Goal: Transaction & Acquisition: Purchase product/service

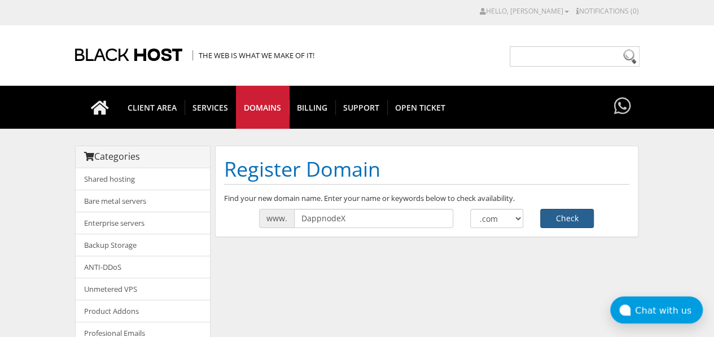
type input "DappnodeX"
click at [563, 220] on button "Check" at bounding box center [568, 218] width 54 height 19
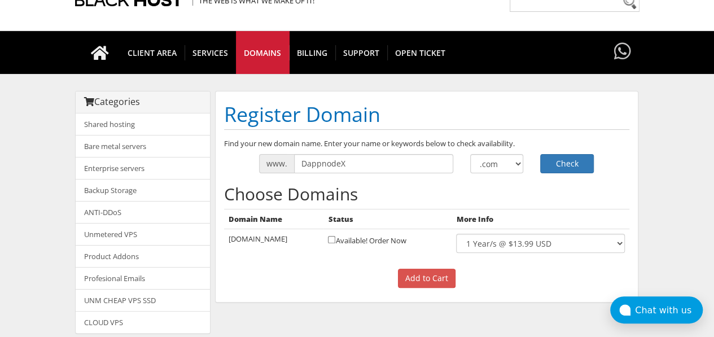
scroll to position [55, 0]
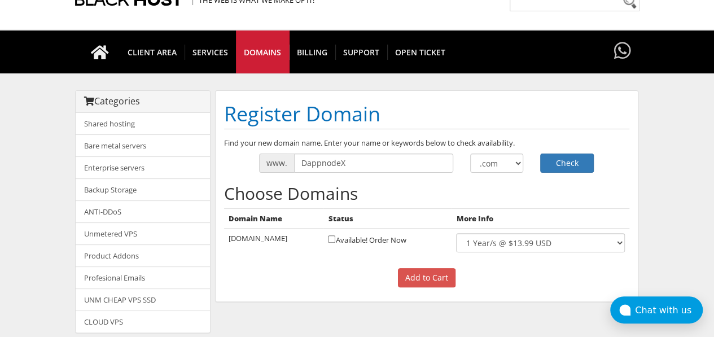
click at [268, 236] on td "[DOMAIN_NAME]" at bounding box center [274, 243] width 100 height 29
click at [268, 236] on td "dappnodex.com" at bounding box center [274, 243] width 100 height 29
click at [268, 236] on td "[DOMAIN_NAME]" at bounding box center [274, 243] width 100 height 29
copy tr "[DOMAIN_NAME]"
click at [526, 268] on p "Add to Cart" at bounding box center [427, 277] width 406 height 19
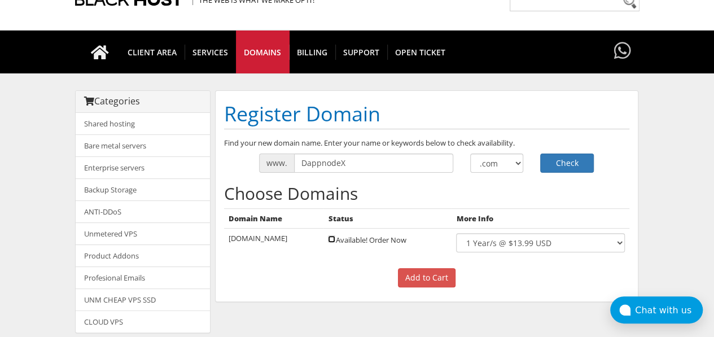
click at [330, 238] on input "checkbox" at bounding box center [331, 239] width 7 height 7
checkbox input "true"
click at [431, 287] on div "Find your new domain name. Enter your name or keywords below to check availabil…" at bounding box center [427, 216] width 422 height 156
click at [432, 281] on input "Add to Cart" at bounding box center [427, 277] width 58 height 19
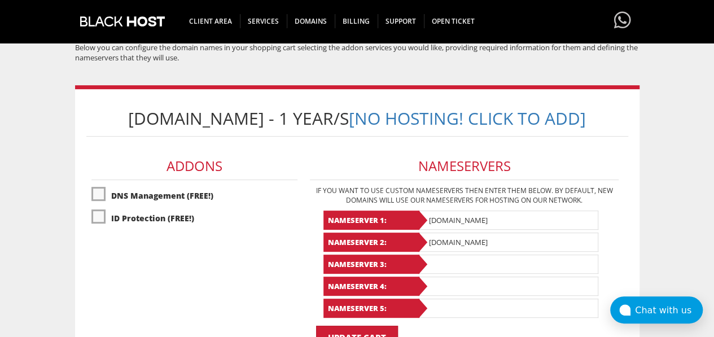
scroll to position [131, 0]
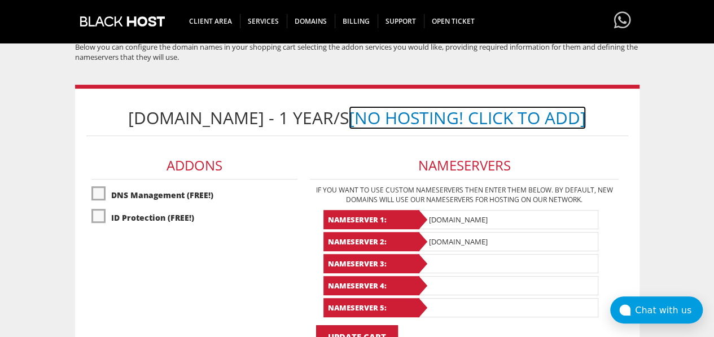
click at [447, 112] on link "[No Hosting! Click to Add]" at bounding box center [467, 117] width 237 height 23
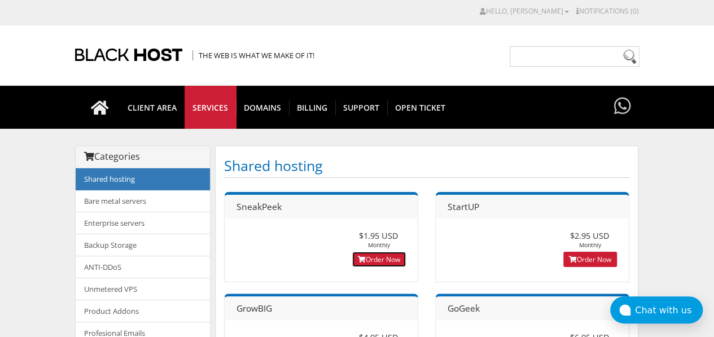
click at [372, 255] on link "Order Now" at bounding box center [379, 259] width 54 height 15
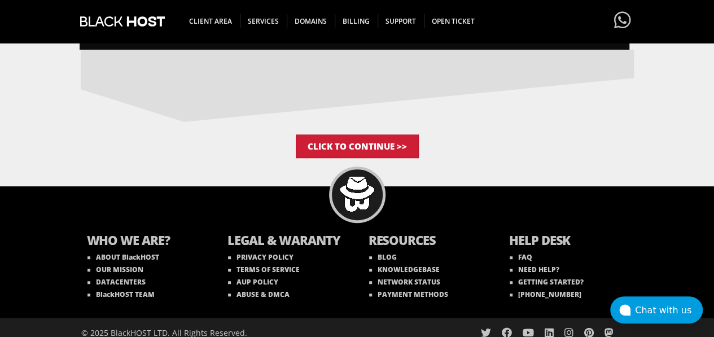
scroll to position [203, 0]
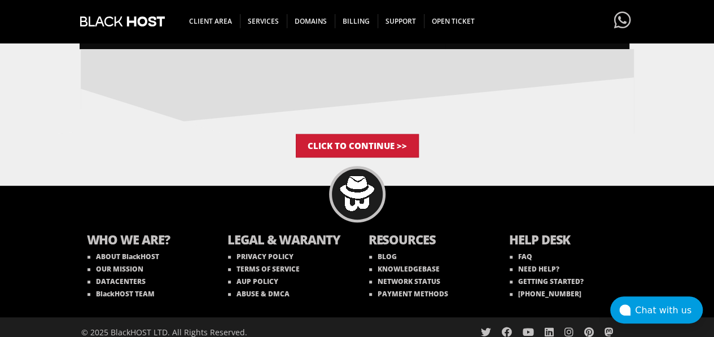
click at [546, 173] on body "CAD CHF EUR GBP JPY MKD RUB USD Hello, james Credit Card Details Contacts/Sub-A…" at bounding box center [357, 74] width 714 height 545
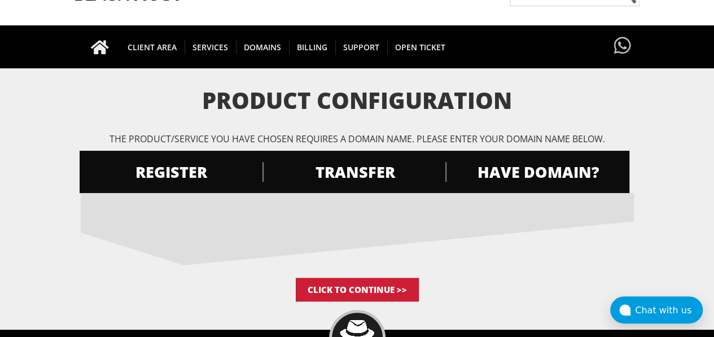
scroll to position [60, 0]
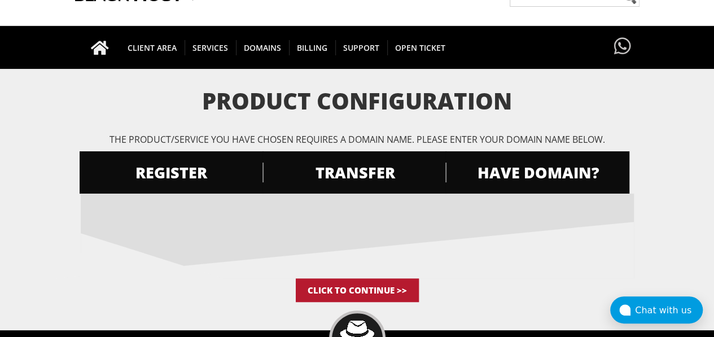
click at [338, 280] on input "Click to Continue >>" at bounding box center [357, 290] width 123 height 24
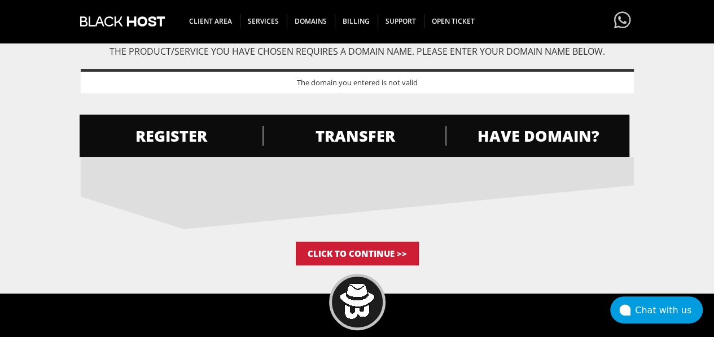
scroll to position [148, 0]
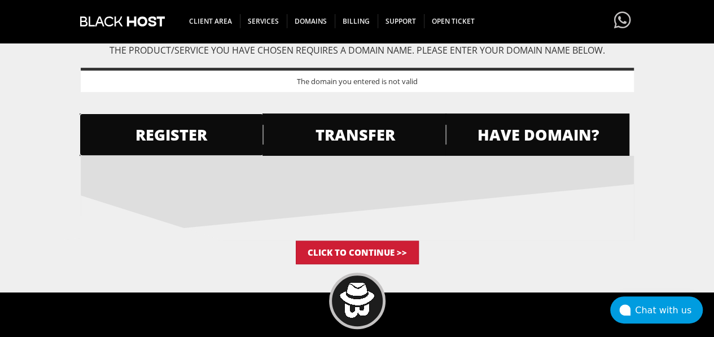
click at [192, 144] on span "REGISTER" at bounding box center [172, 135] width 184 height 20
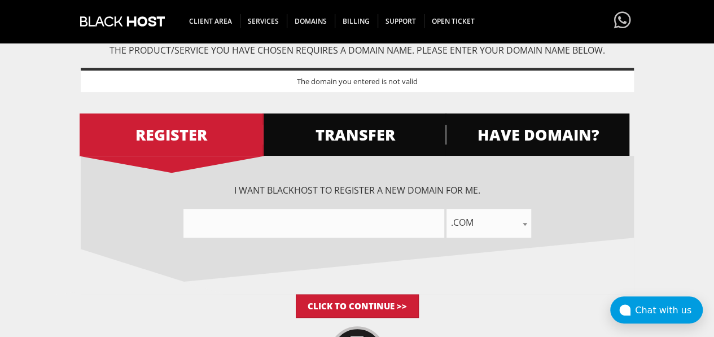
click at [286, 224] on input"] "text" at bounding box center [314, 223] width 261 height 29
paste input"] "dappnodex.com"
click at [272, 224] on input"] "dappnodexcom" at bounding box center [314, 223] width 261 height 29
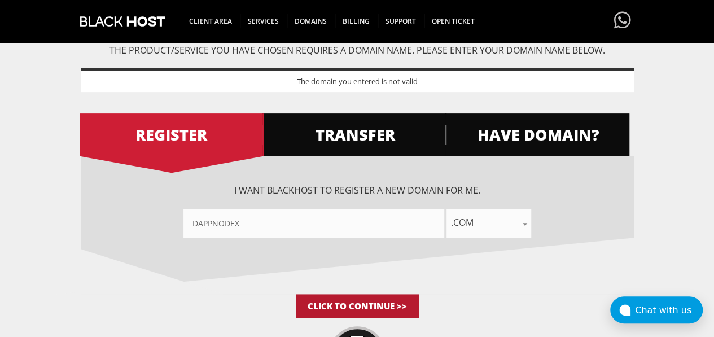
type input"] "dappnodex"
click at [338, 299] on input "Click to Continue >>" at bounding box center [357, 306] width 123 height 24
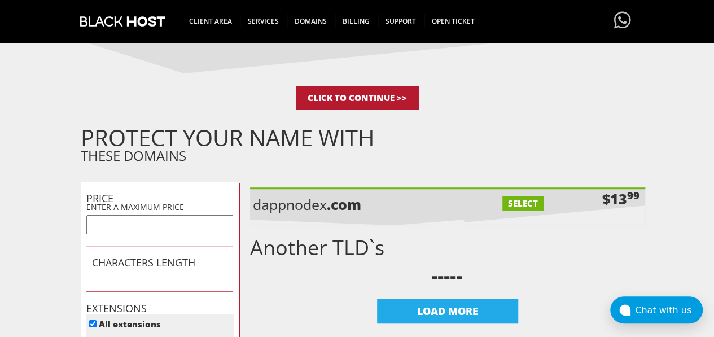
scroll to position [306, 0]
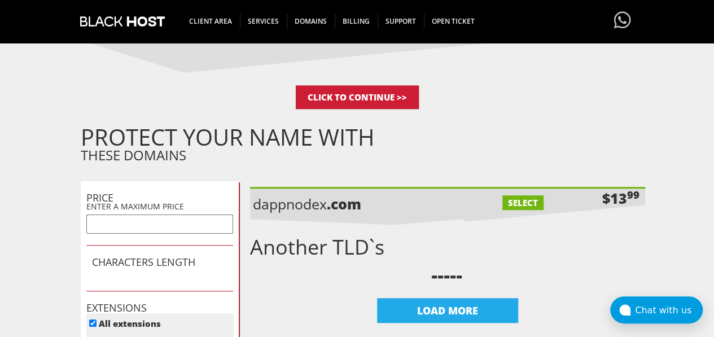
click at [521, 196] on label "SELECT" at bounding box center [523, 202] width 41 height 15
checkbox input "true"
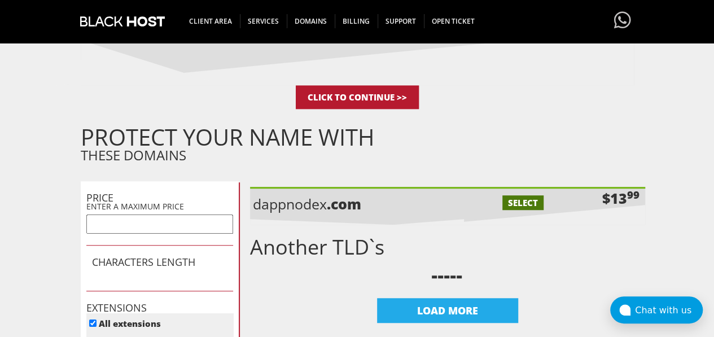
click at [354, 95] on input "Click to Continue >>" at bounding box center [357, 97] width 123 height 24
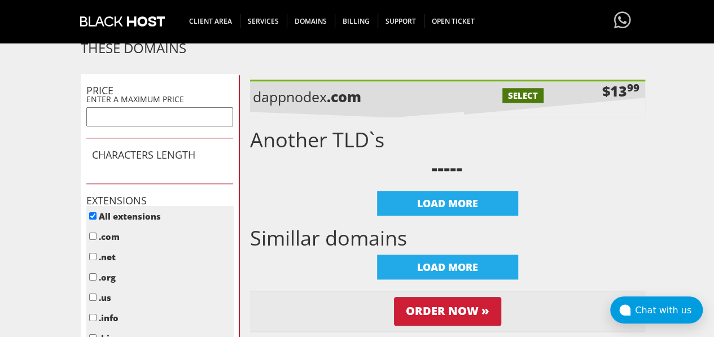
scroll to position [451, 0]
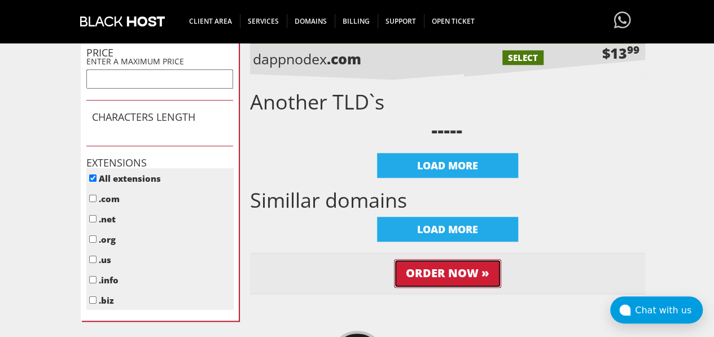
click at [438, 273] on input "Order Now »" at bounding box center [447, 273] width 107 height 29
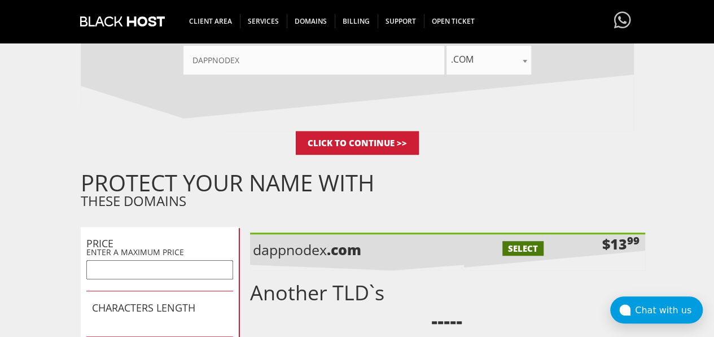
scroll to position [259, 0]
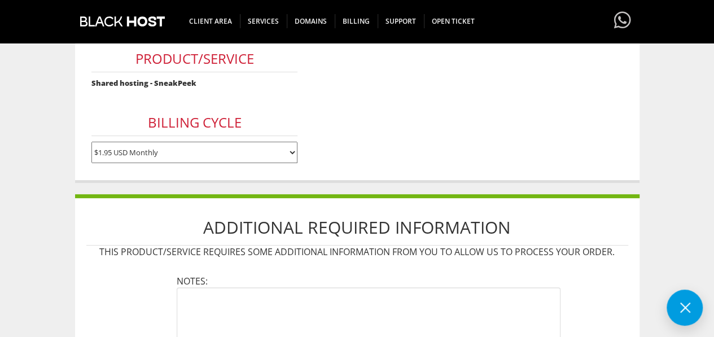
scroll to position [197, 0]
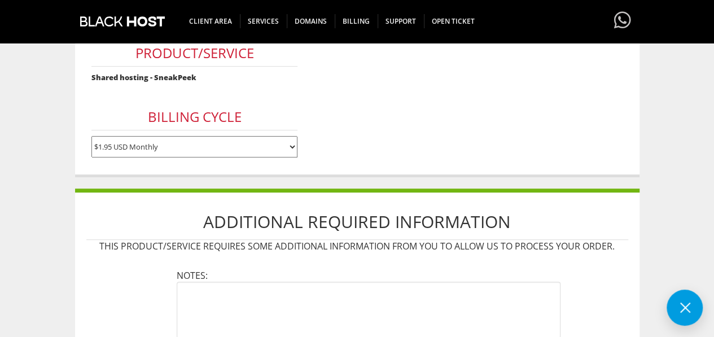
click at [243, 140] on select "$1.95 USD Monthly $17.95 USD Annually $35.90 USD Biennially" at bounding box center [194, 146] width 206 height 21
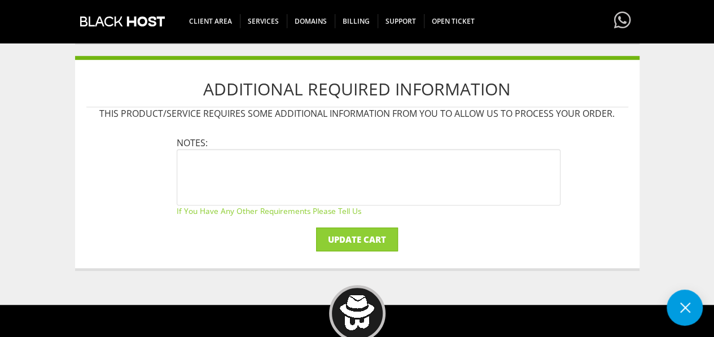
scroll to position [334, 0]
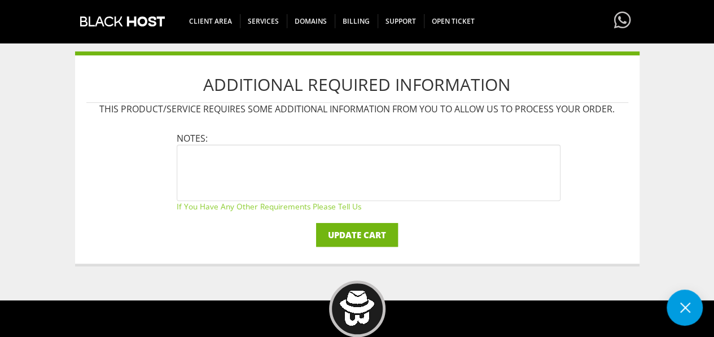
click at [357, 234] on input "Update Cart" at bounding box center [357, 235] width 82 height 24
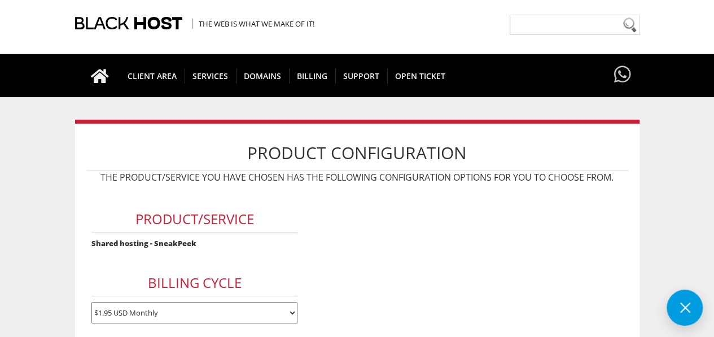
scroll to position [12, 0]
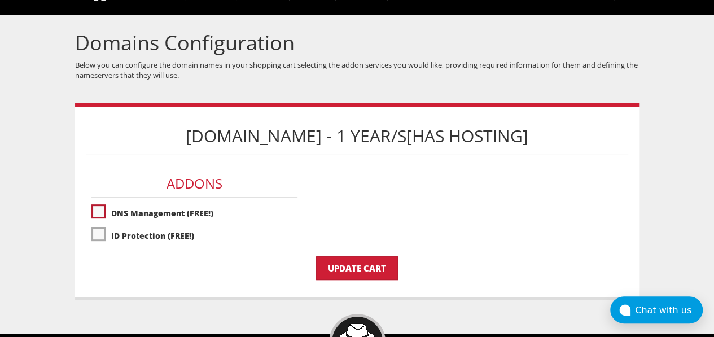
click at [99, 207] on label"] "DNS Management (FREE!)" at bounding box center [194, 213] width 206 height 20
checkbox input "true"
click at [99, 238] on label"] "ID Protection (FREE!)" at bounding box center [194, 236] width 206 height 20
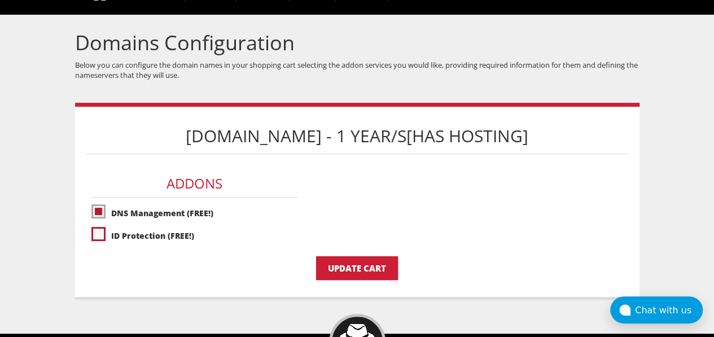
checkbox input "true"
click at [330, 265] on input "Update Cart" at bounding box center [357, 268] width 82 height 24
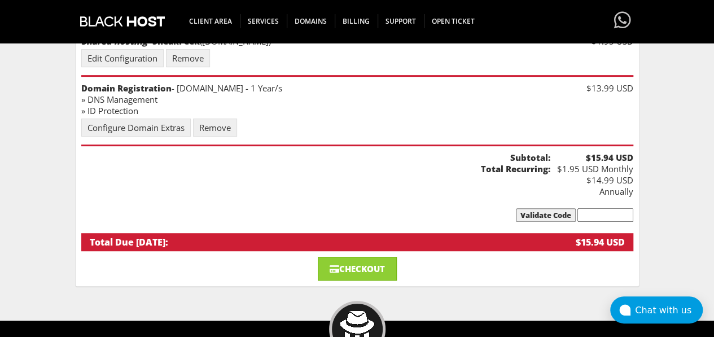
scroll to position [182, 0]
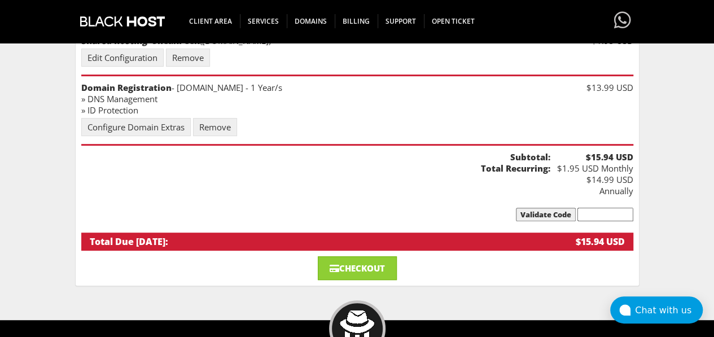
click at [605, 198] on ul "Order Summary Description Price Shared hosting - SneakPeek ([DOMAIN_NAME]) $1.9…" at bounding box center [357, 115] width 552 height 271
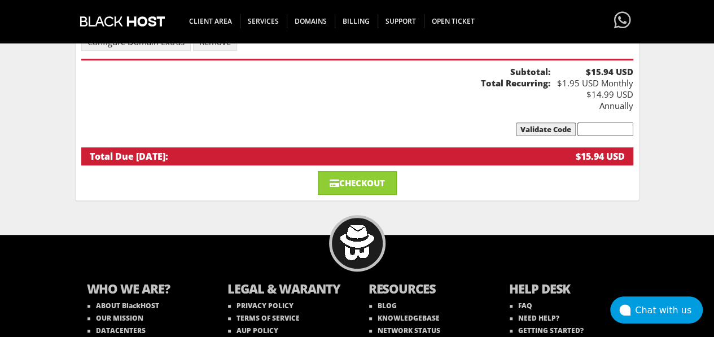
scroll to position [273, 0]
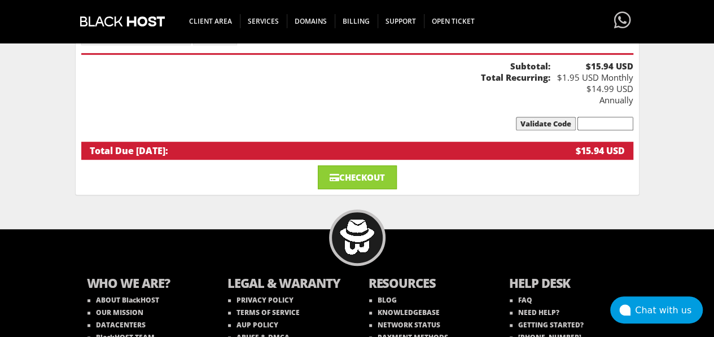
click at [597, 117] on input "text" at bounding box center [606, 124] width 56 height 14
click at [358, 175] on link "Checkout" at bounding box center [357, 177] width 79 height 24
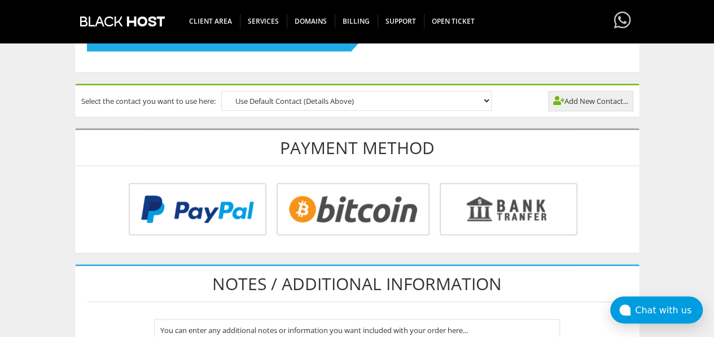
scroll to position [410, 0]
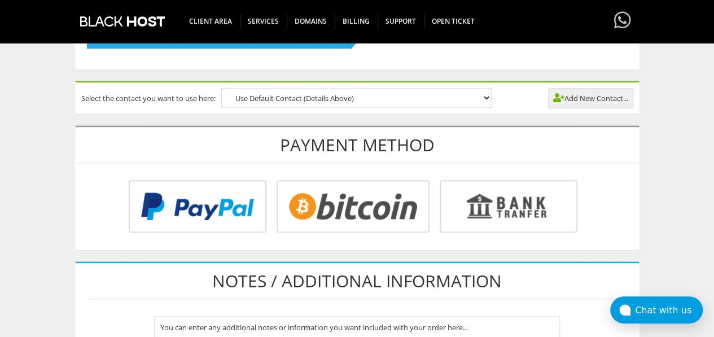
type input "[EMAIL_ADDRESS][DOMAIN_NAME]"
click at [348, 202] on input "radio" at bounding box center [351, 208] width 153 height 53
radio input "true"
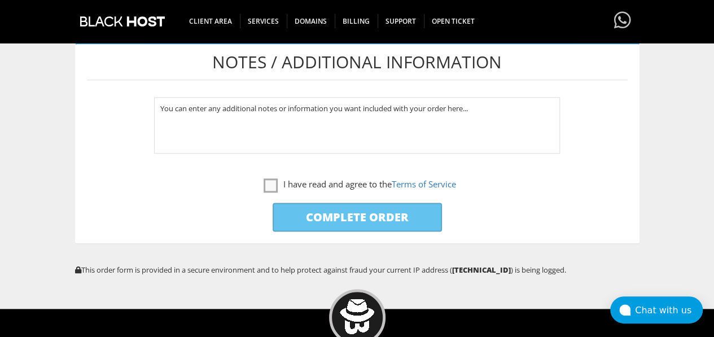
scroll to position [630, 0]
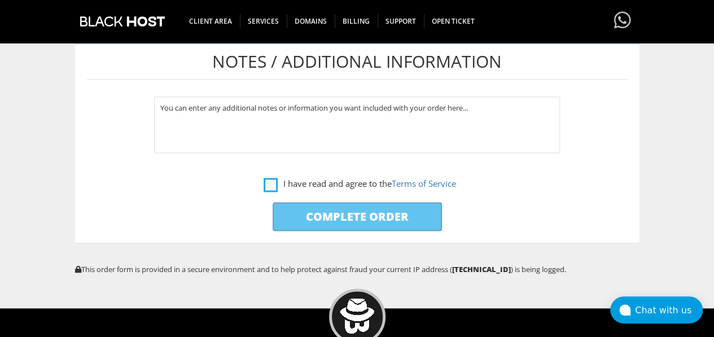
click at [276, 182] on label "I have read and agree to the Terms of Service" at bounding box center [360, 184] width 193 height 14
checkbox input "true"
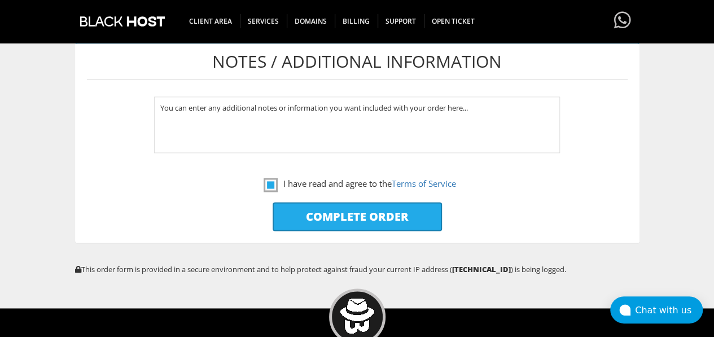
click at [331, 220] on input "Complete Order" at bounding box center [357, 216] width 169 height 29
type input "Please Wait..."
